Goal: Transaction & Acquisition: Purchase product/service

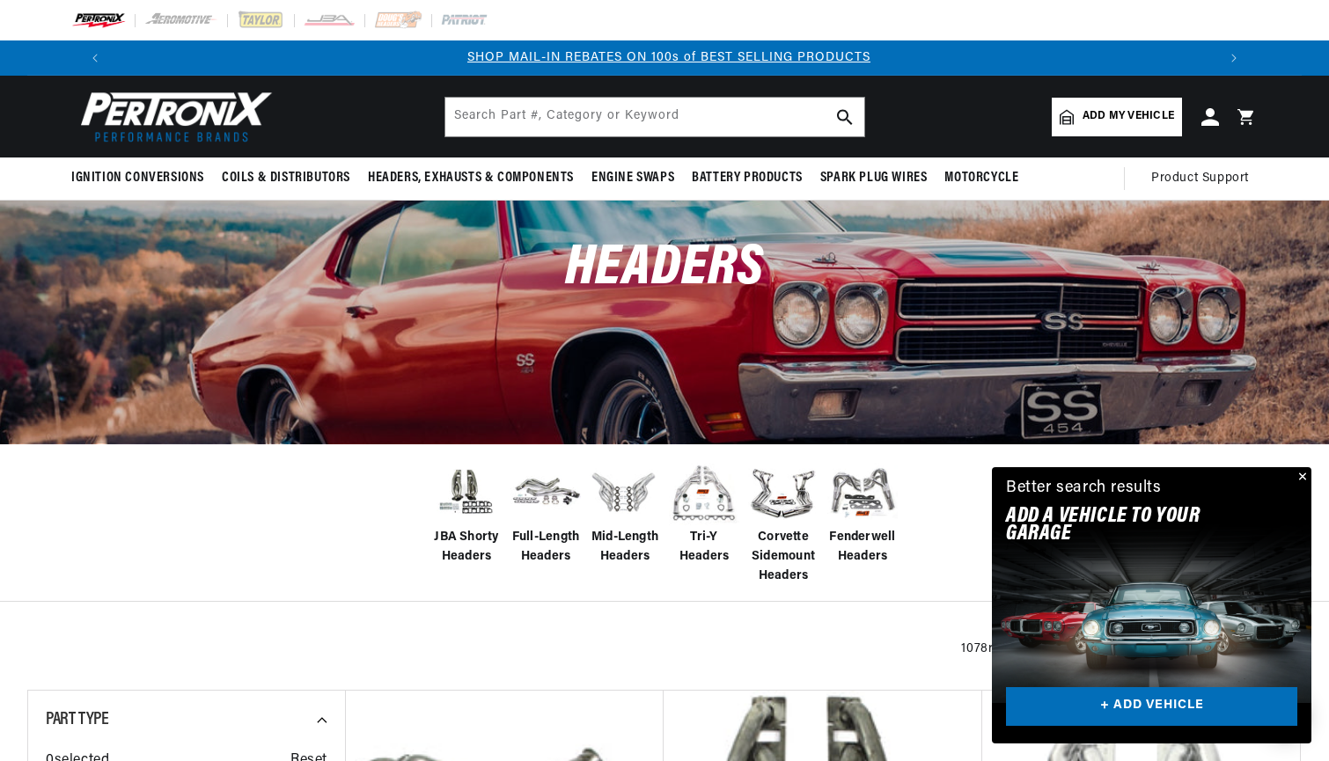
scroll to position [0, 2199]
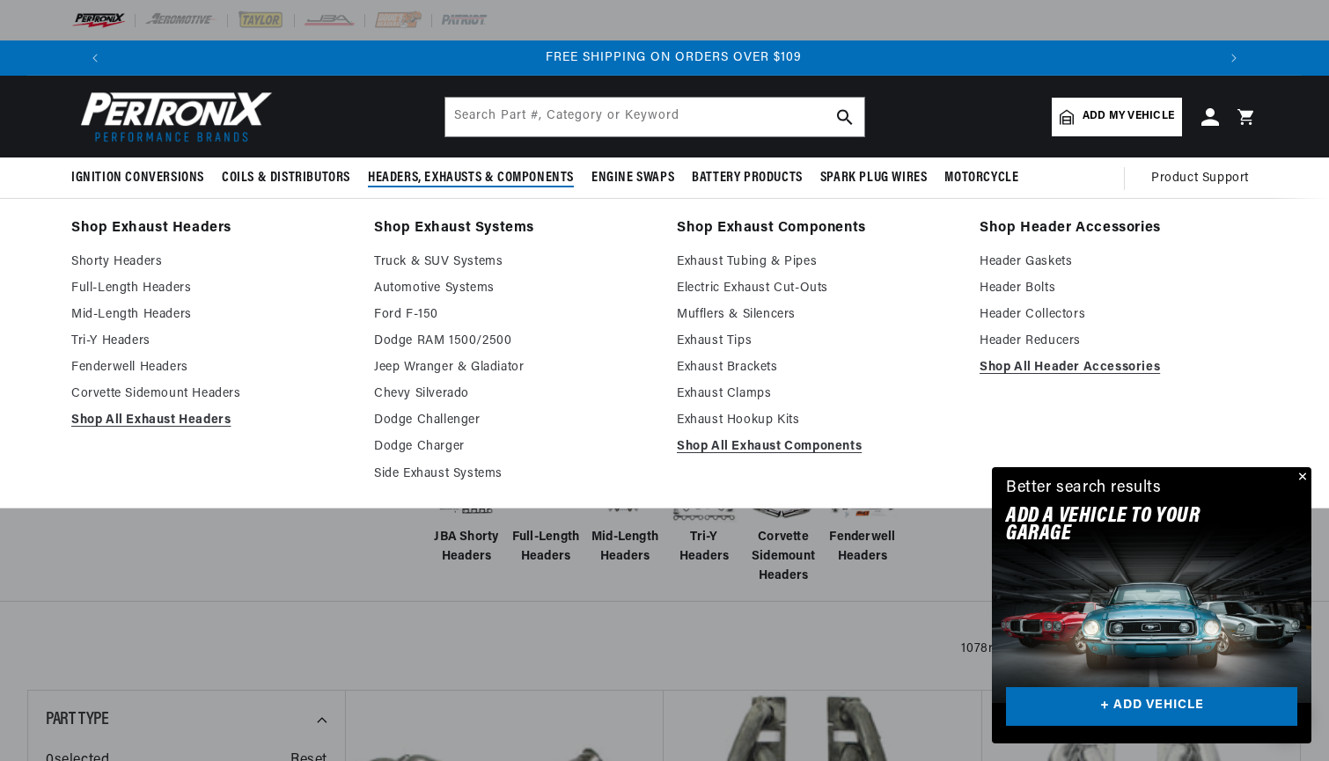
click at [455, 181] on span "Headers, Exhausts & Components" at bounding box center [471, 178] width 206 height 18
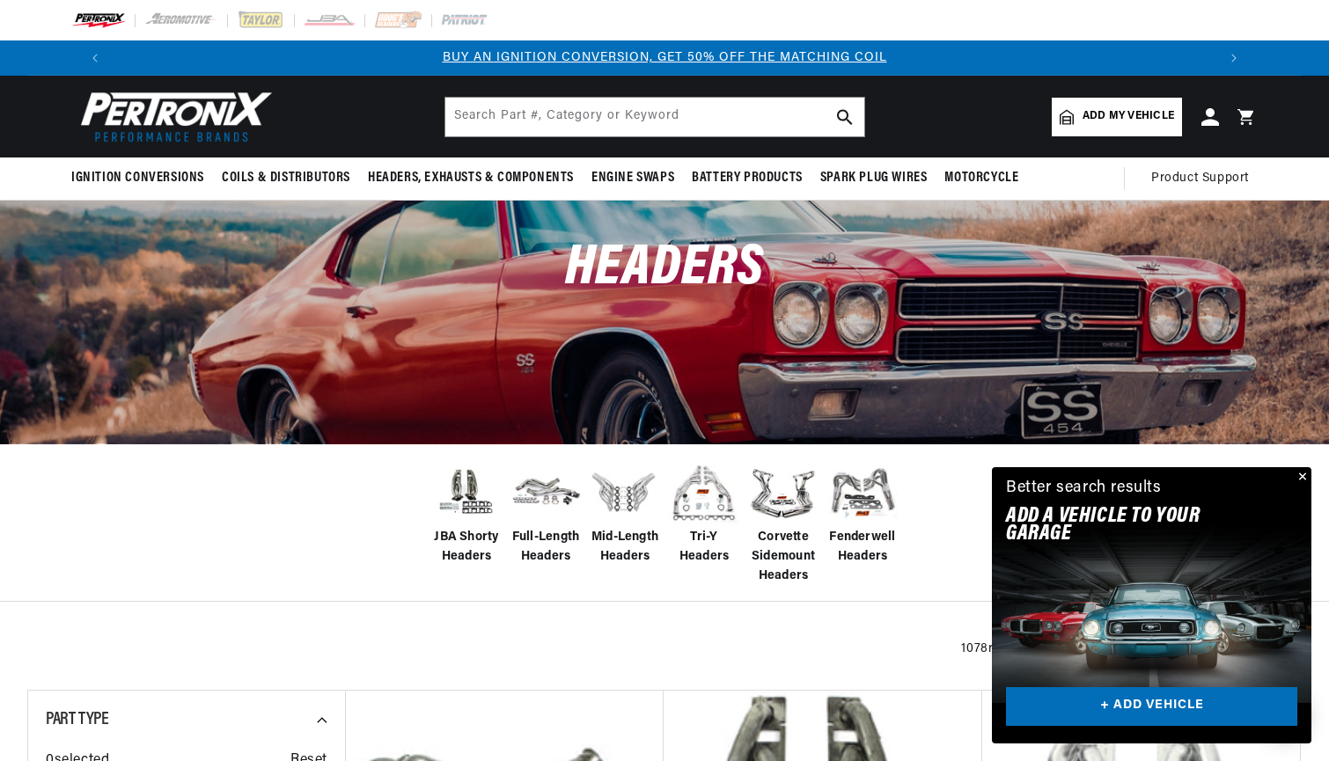
scroll to position [0, 0]
click at [521, 536] on span "Full-Length Headers" at bounding box center [546, 548] width 70 height 40
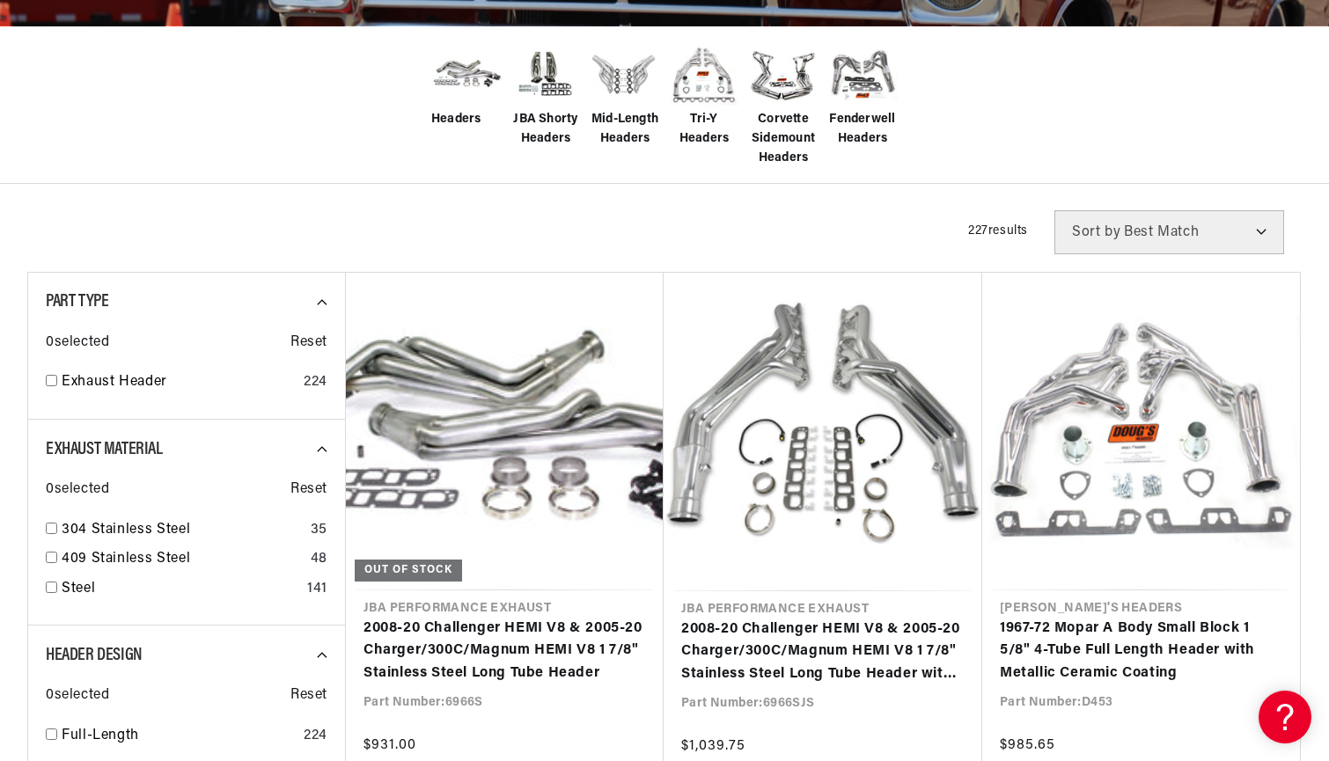
scroll to position [422, 0]
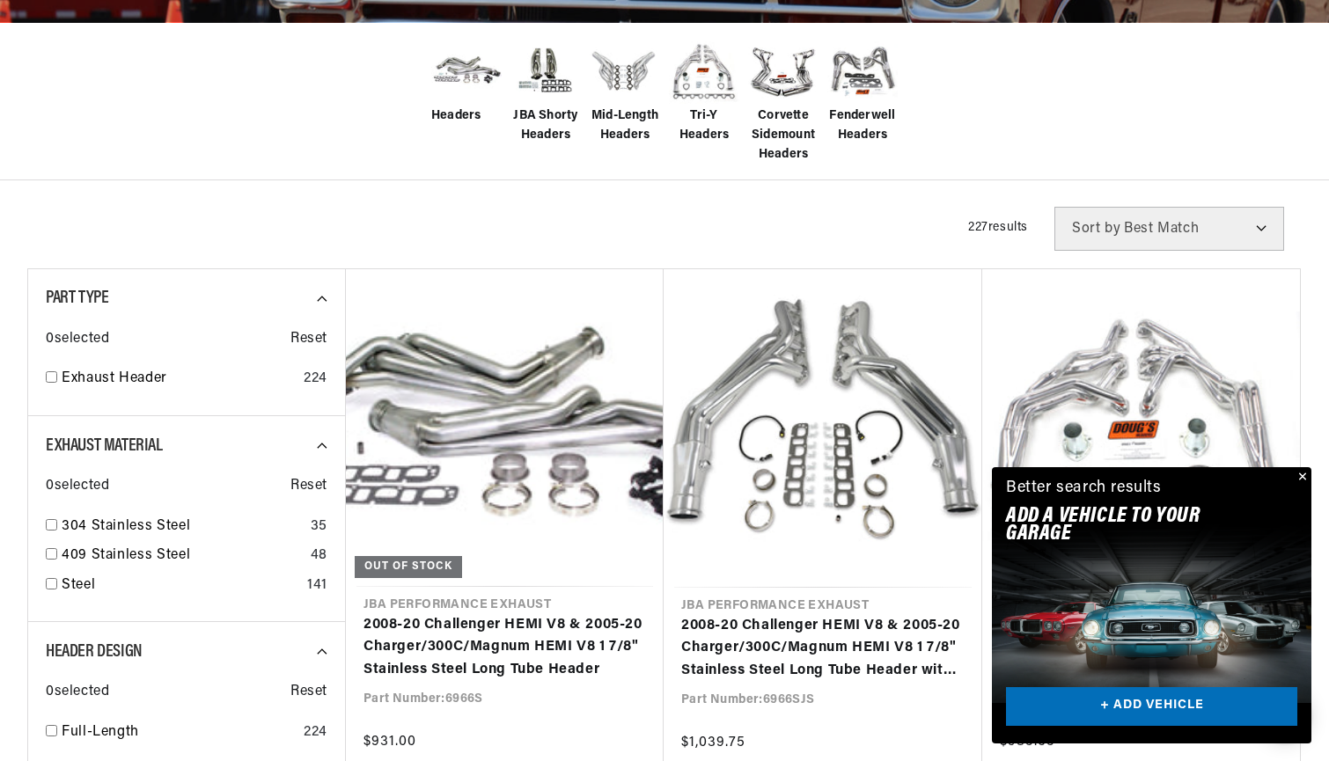
click at [1303, 478] on button "Close" at bounding box center [1301, 477] width 21 height 21
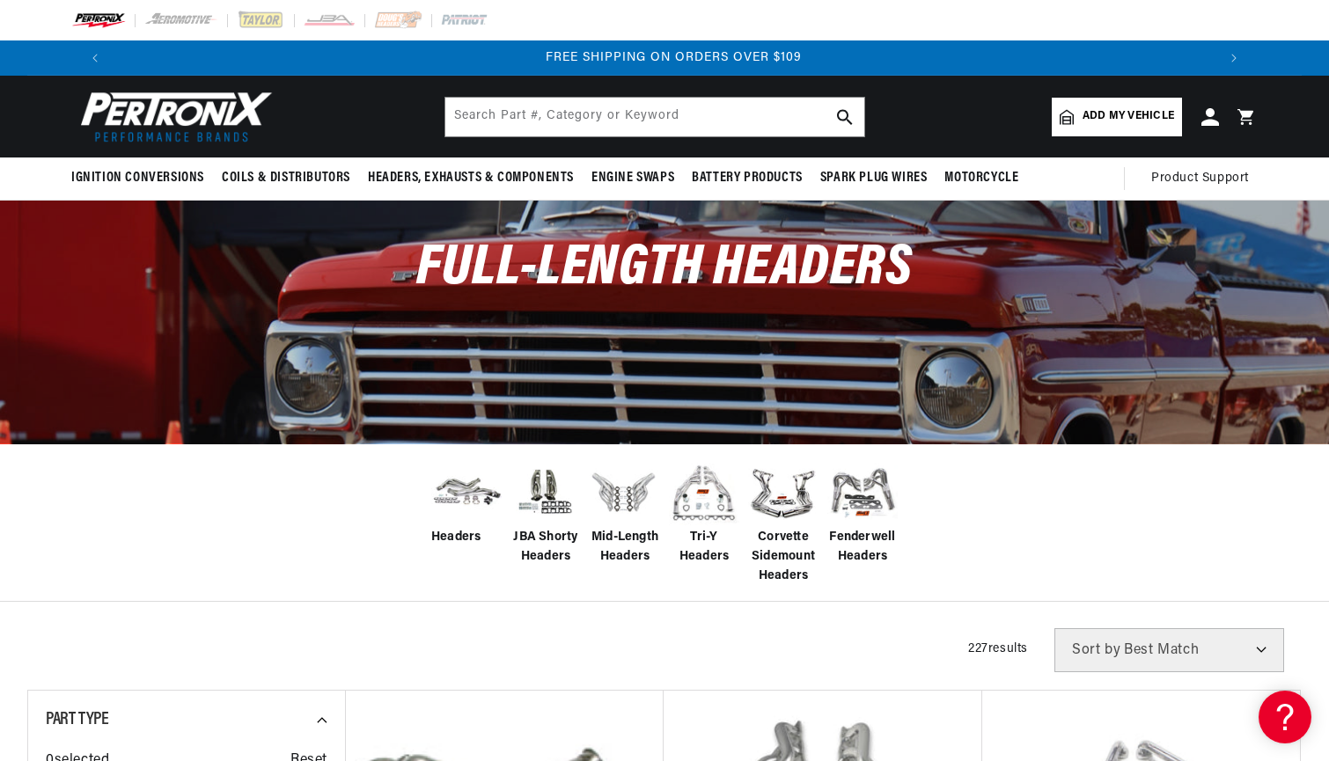
scroll to position [0, 0]
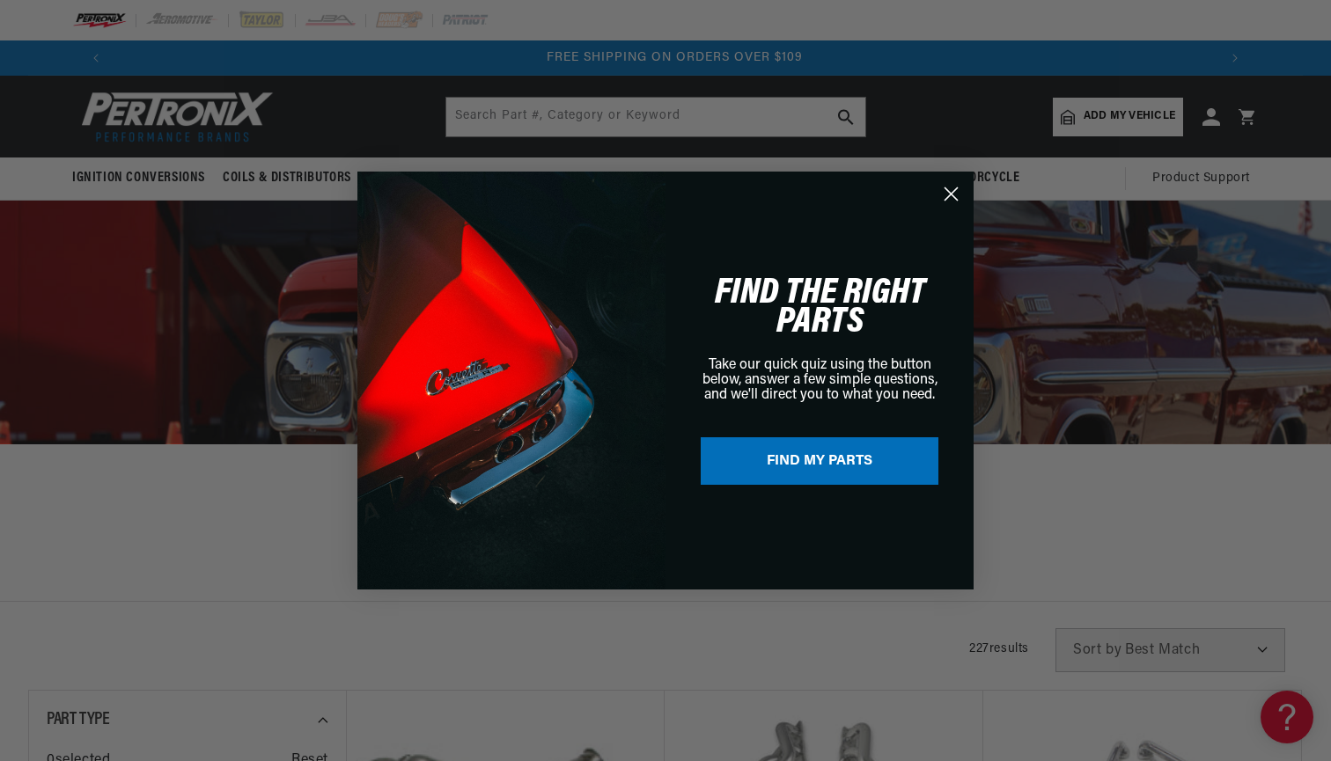
click at [952, 192] on circle "Close dialog" at bounding box center [951, 194] width 29 height 29
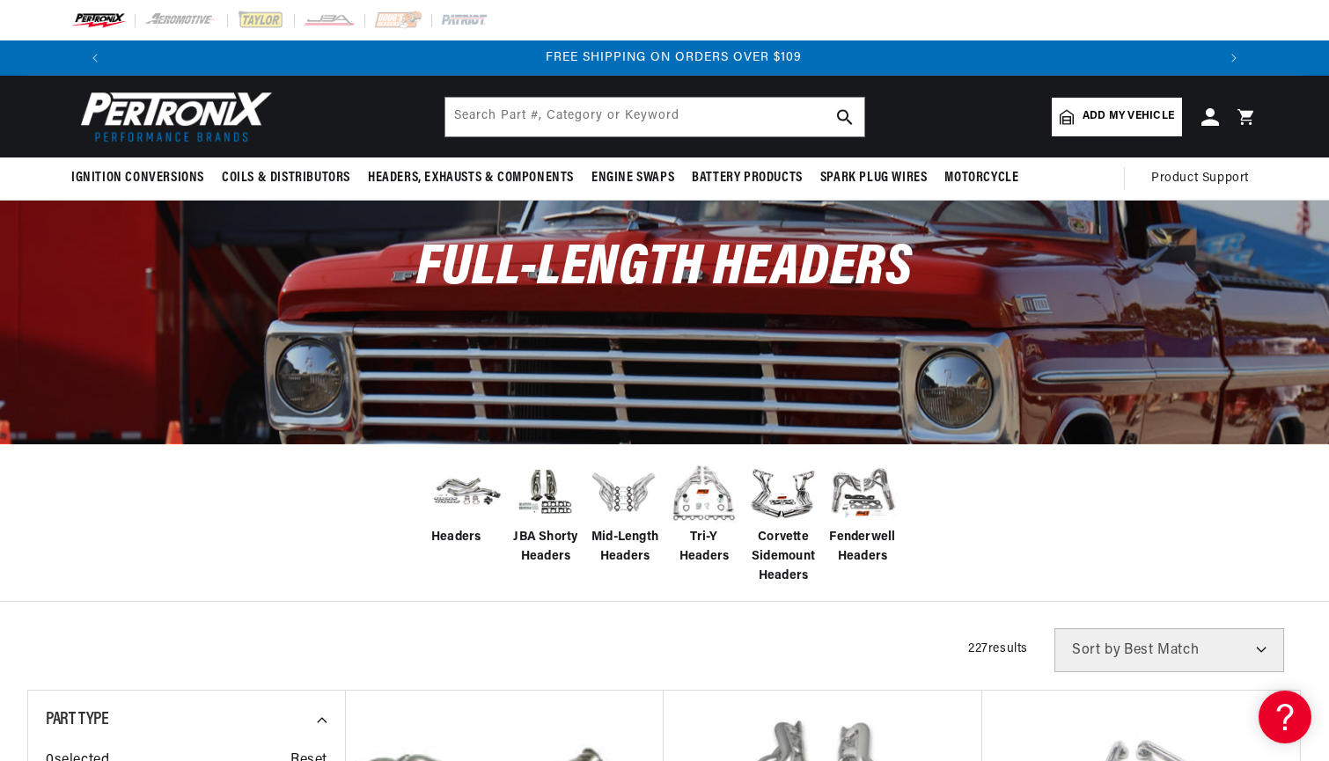
click at [1157, 114] on span "Add my vehicle" at bounding box center [1129, 116] width 92 height 17
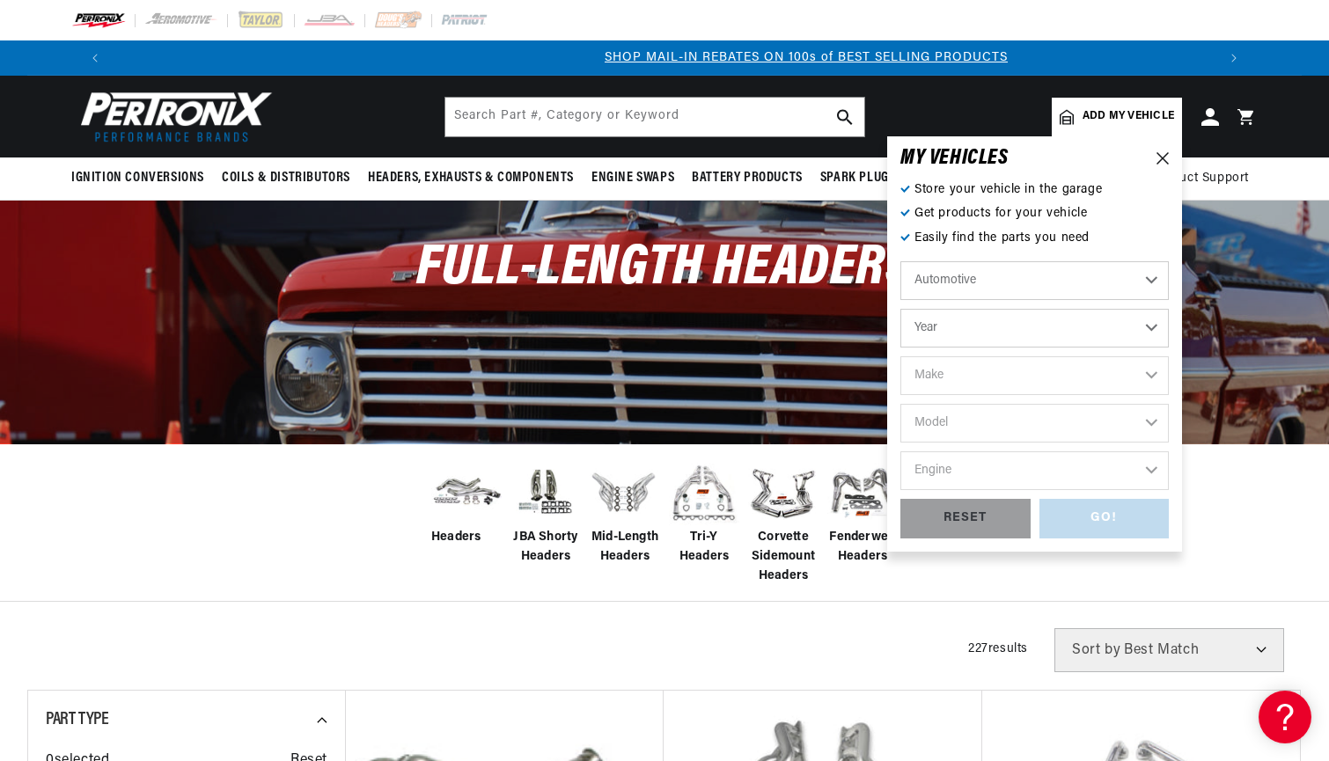
scroll to position [0, 1100]
select select "1966"
select select "Chevrolet"
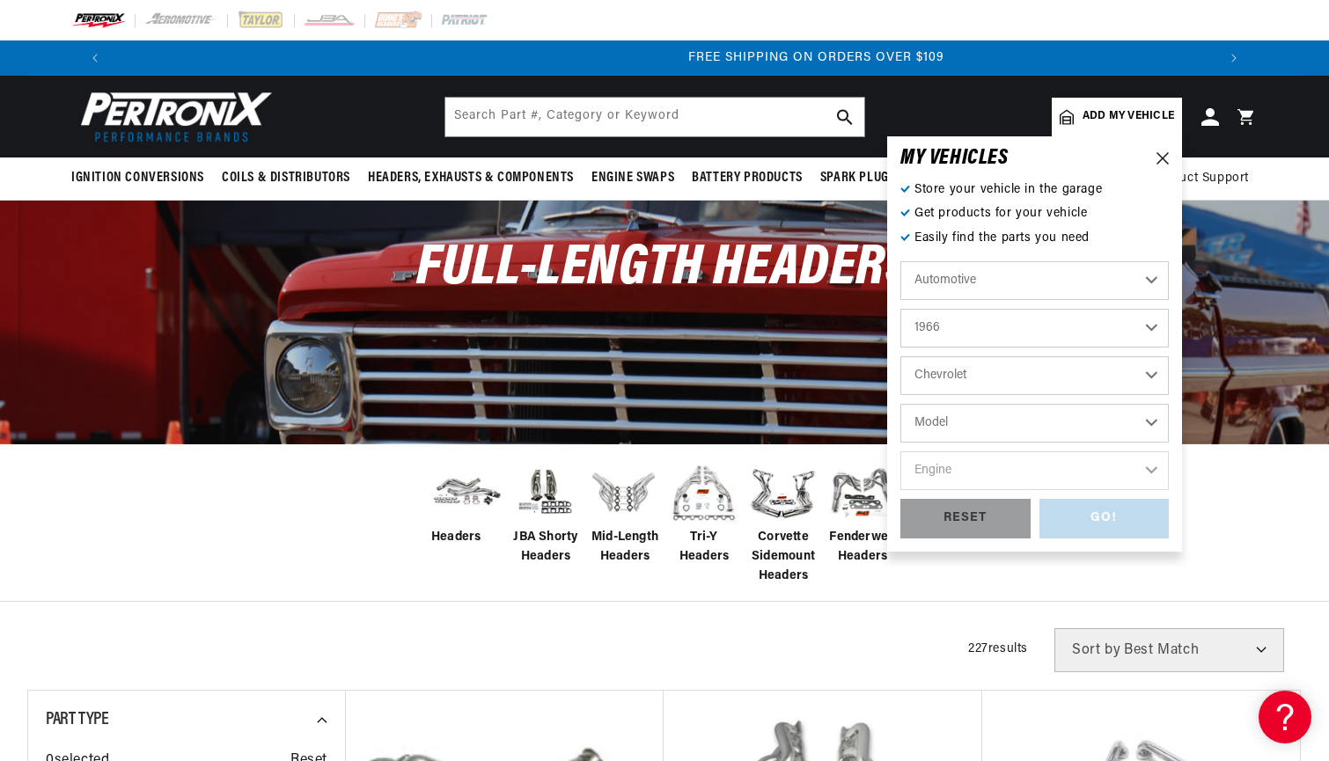
scroll to position [0, 2199]
select select "Chevelle"
select select "396cid-6.5L"
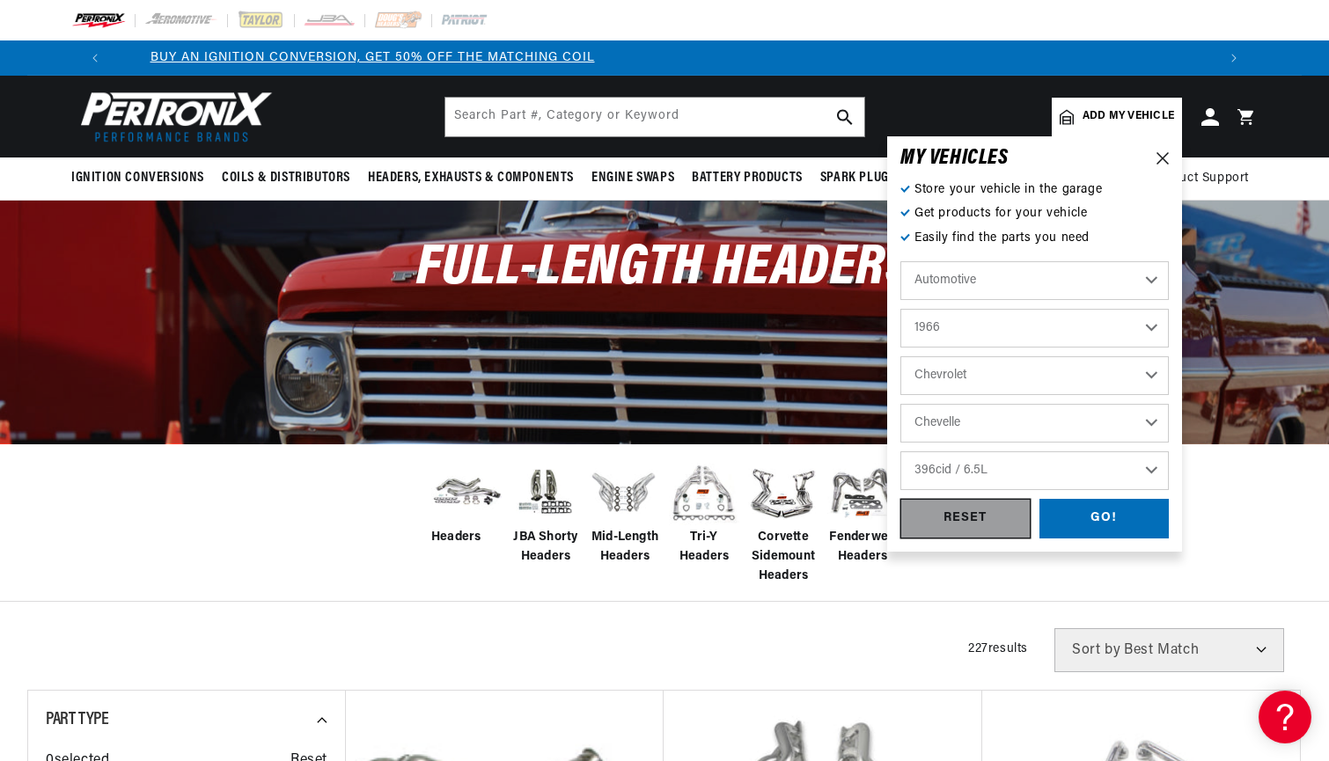
scroll to position [0, 0]
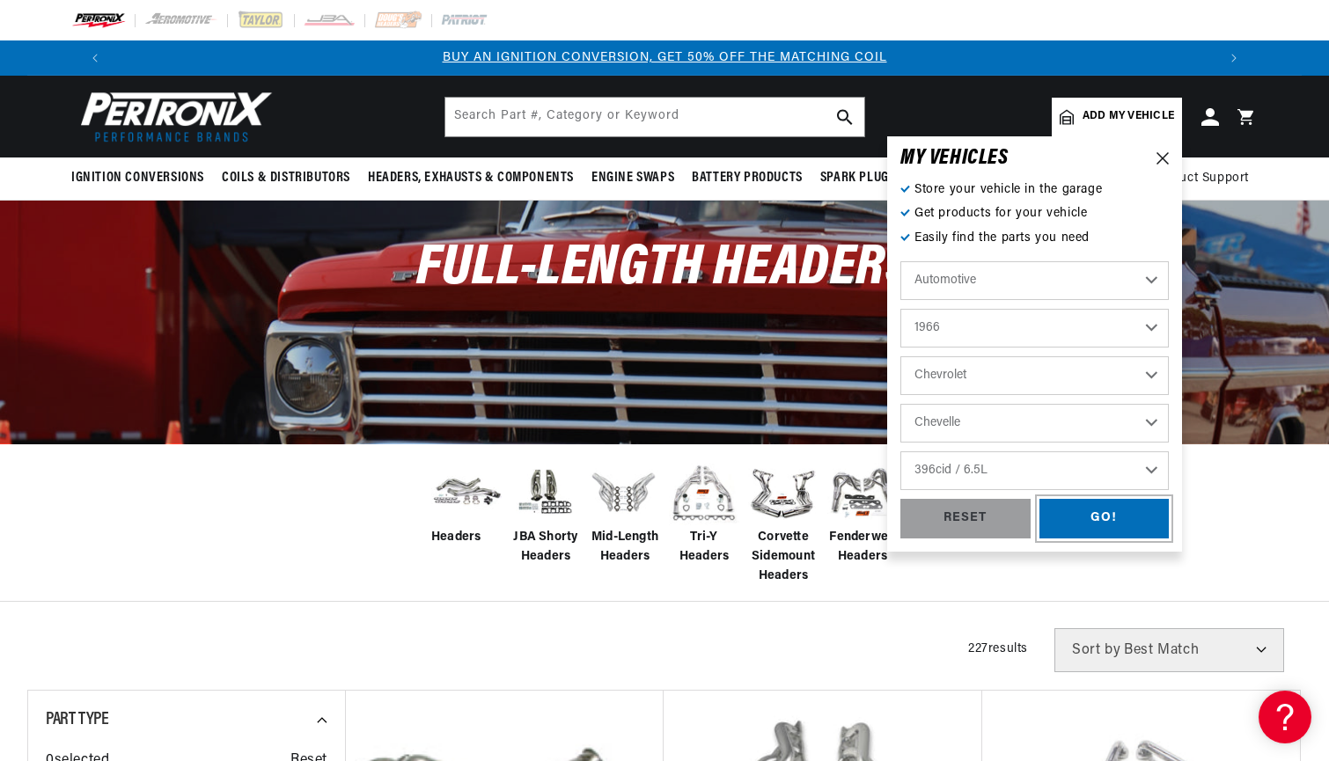
click at [1074, 519] on div "GO!" at bounding box center [1105, 519] width 130 height 40
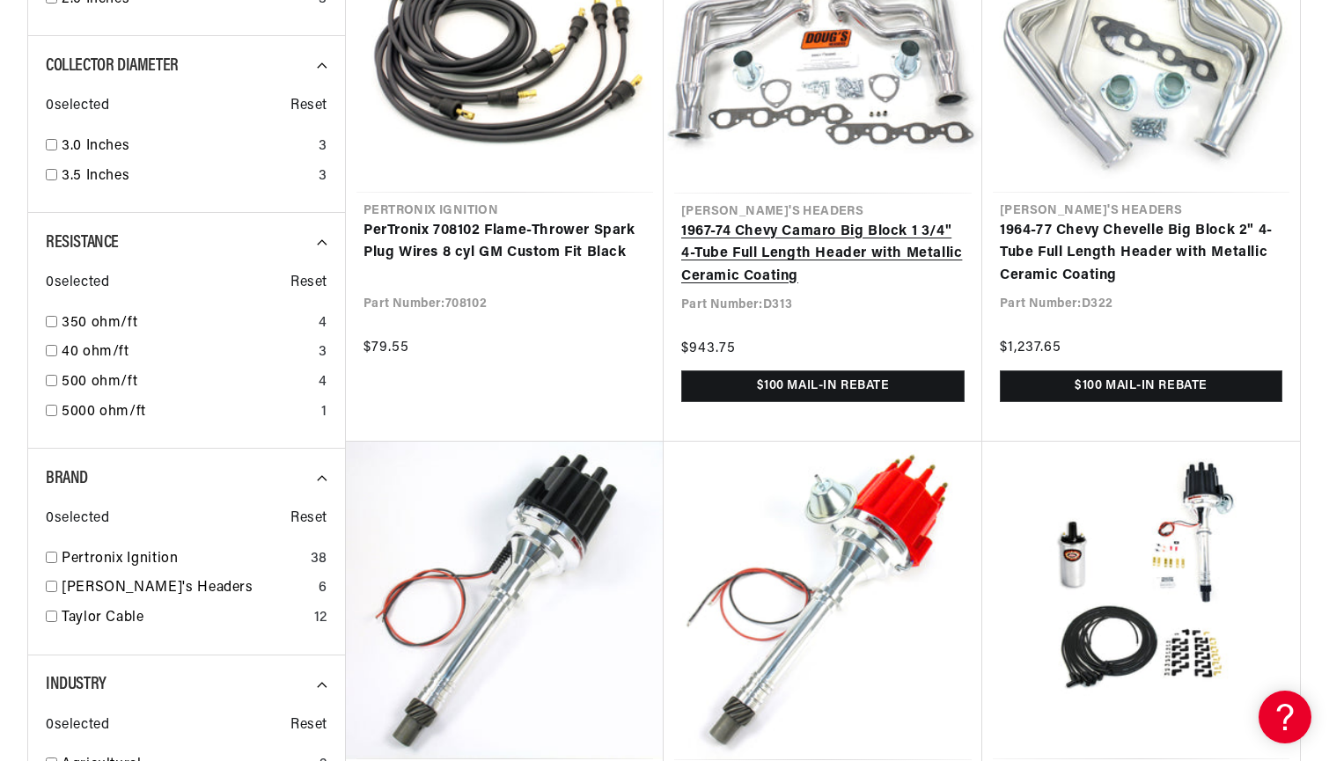
scroll to position [1593, 0]
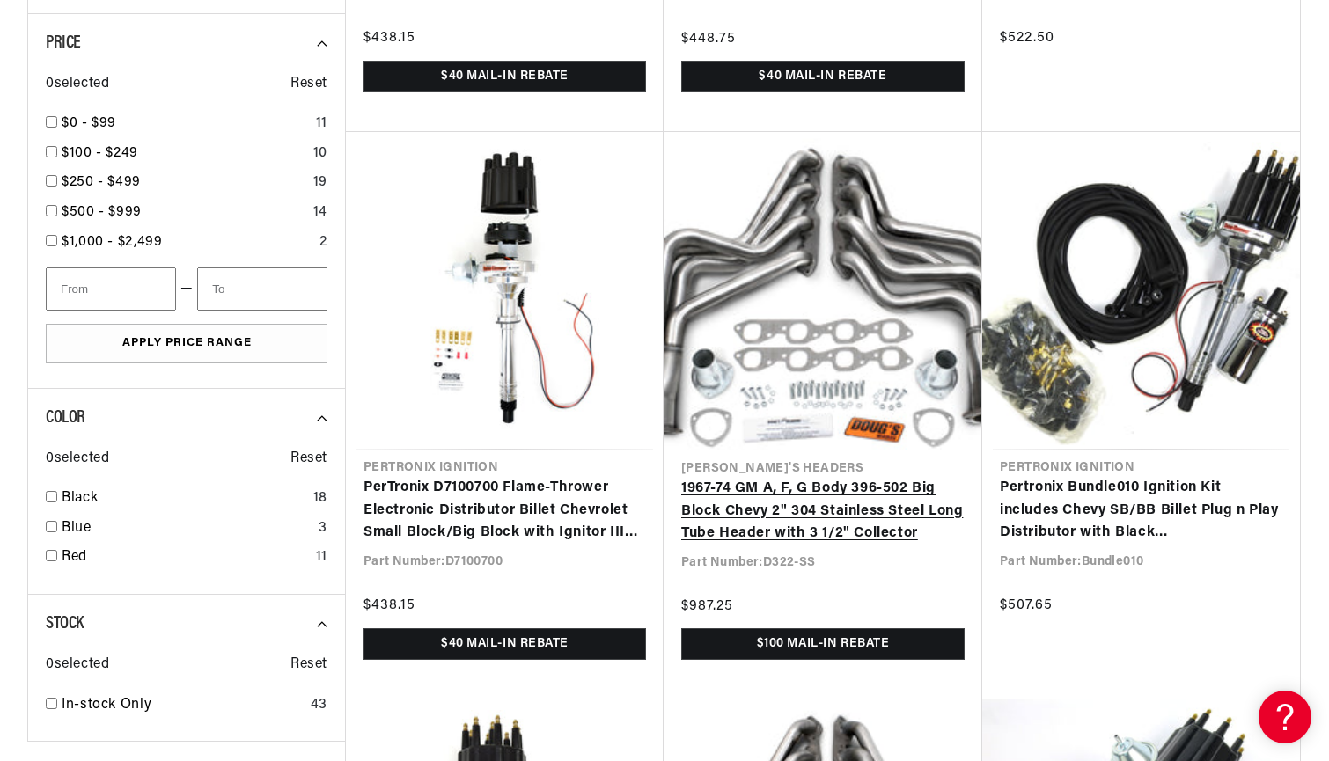
click at [788, 478] on link "1967-74 GM A, F, G Body 396-502 Big Block Chevy 2" 304 Stainless Steel Long Tub…" at bounding box center [822, 512] width 283 height 68
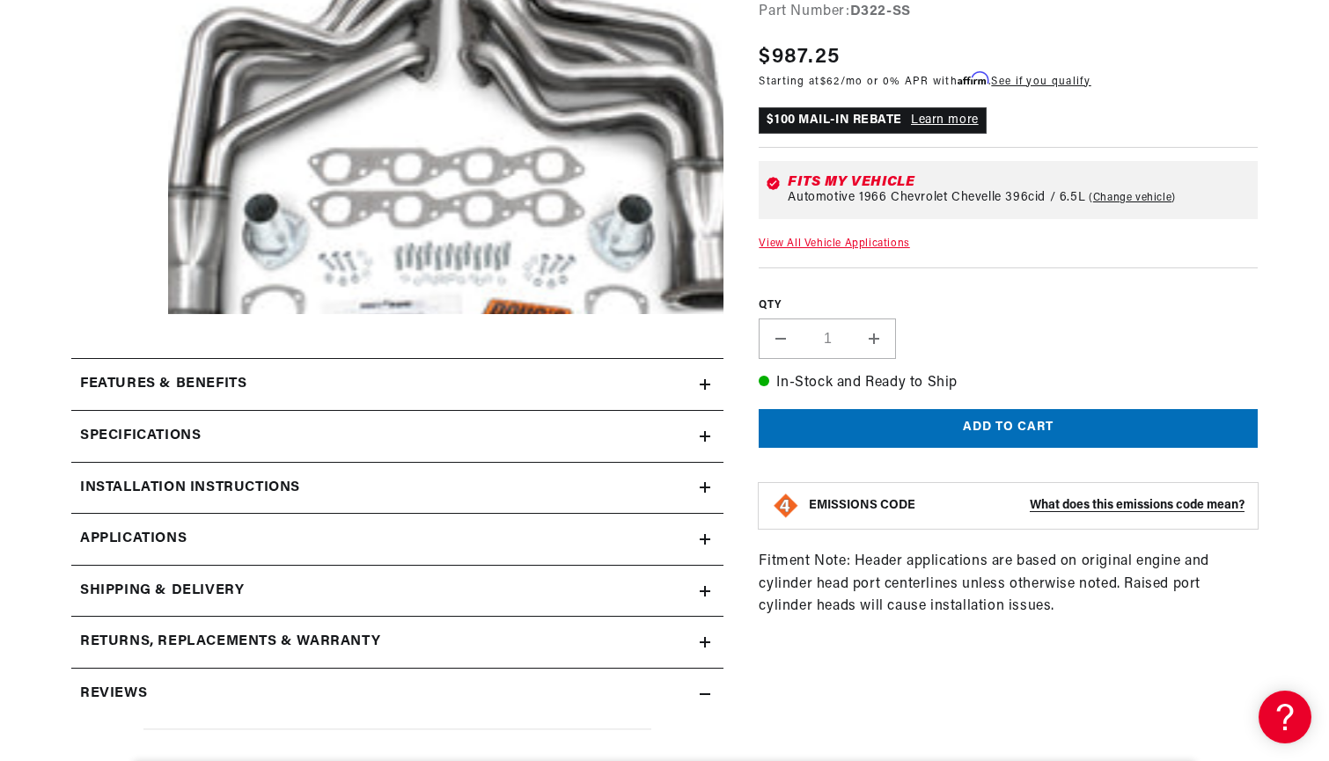
scroll to position [0, 1100]
click at [173, 431] on h2 "Specifications" at bounding box center [140, 436] width 121 height 23
